Goal: Task Accomplishment & Management: Manage account settings

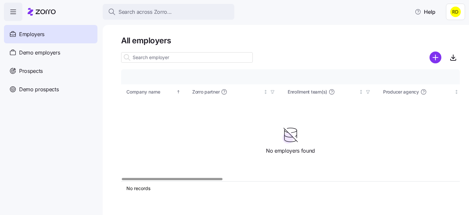
click at [459, 12] on html "Search across Zorro... Help Employers Demo employers Prospects Demo prospects A…" at bounding box center [234, 106] width 469 height 212
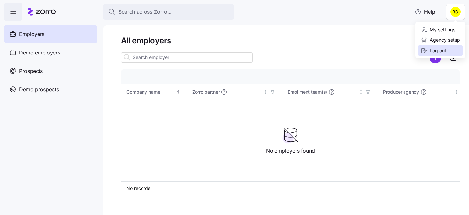
click at [434, 53] on div "Log out" at bounding box center [433, 50] width 26 height 7
